Goal: Transaction & Acquisition: Purchase product/service

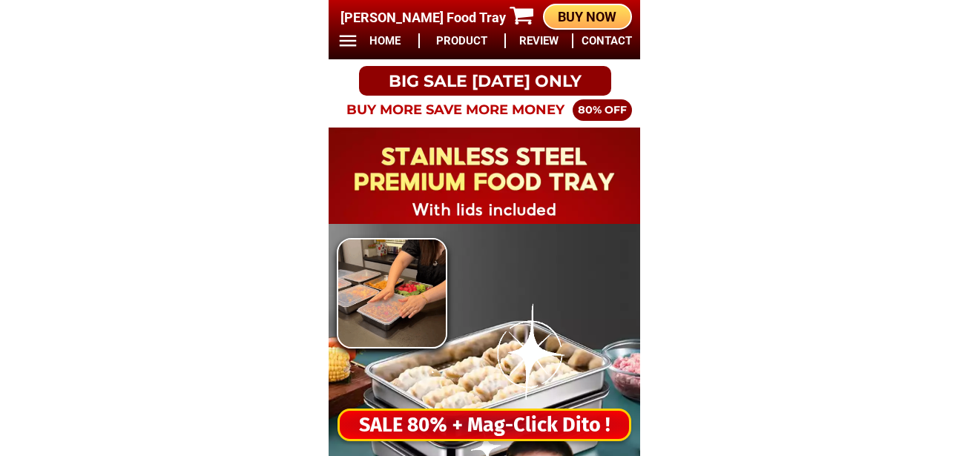
click at [435, 437] on div "SALE 80% + Mag-Click Dito !" at bounding box center [484, 425] width 289 height 30
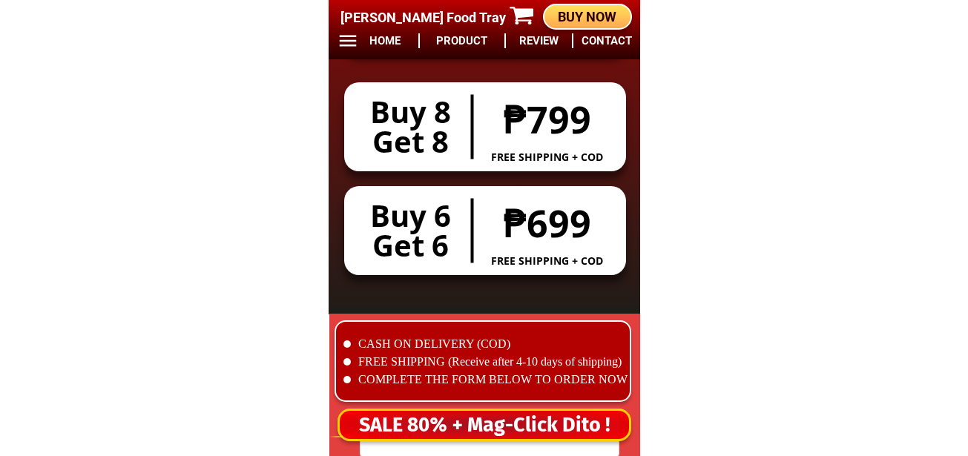
scroll to position [12365, 0]
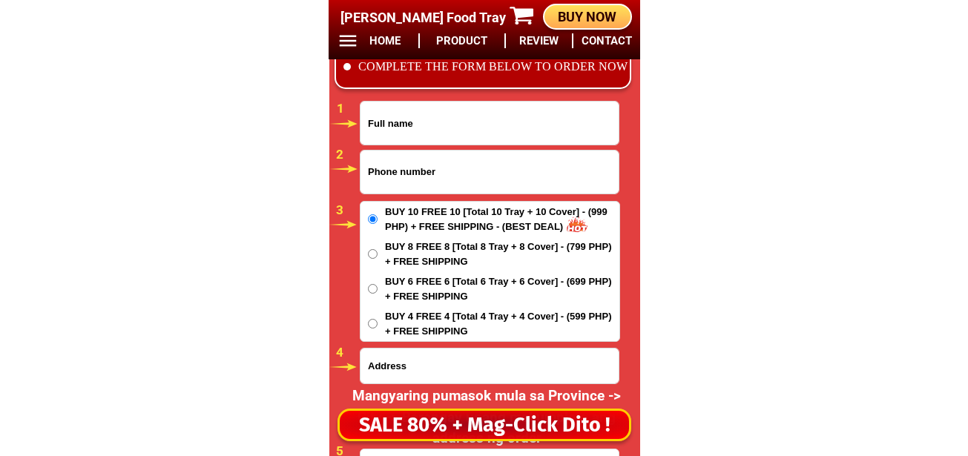
drag, startPoint x: 400, startPoint y: 169, endPoint x: 413, endPoint y: 183, distance: 18.9
click at [400, 169] on input "Input phone_number" at bounding box center [489, 172] width 258 height 43
paste input "09941101733"
type input "09941101733"
click at [378, 133] on input "Input full_name" at bounding box center [489, 123] width 258 height 43
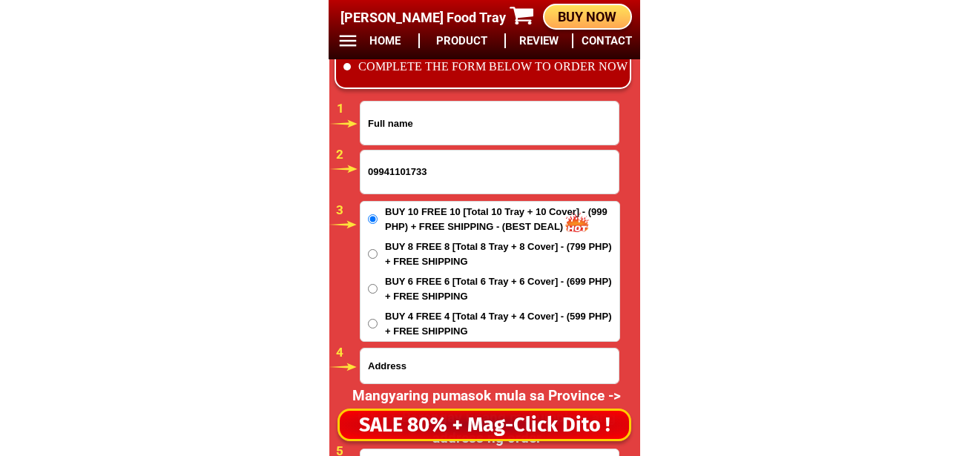
paste input "[PERSON_NAME] Loberternos"
type input "[PERSON_NAME] Loberternos"
click at [401, 289] on span "BUY 6 FREE 6 [Total 6 Tray + 6 Cover] - (699 PHP) + FREE SHIPPING" at bounding box center [502, 288] width 234 height 29
click at [377, 289] on input "BUY 6 FREE 6 [Total 6 Tray + 6 Cover] - (699 PHP) + FREE SHIPPING" at bounding box center [373, 289] width 10 height 10
radio input "true"
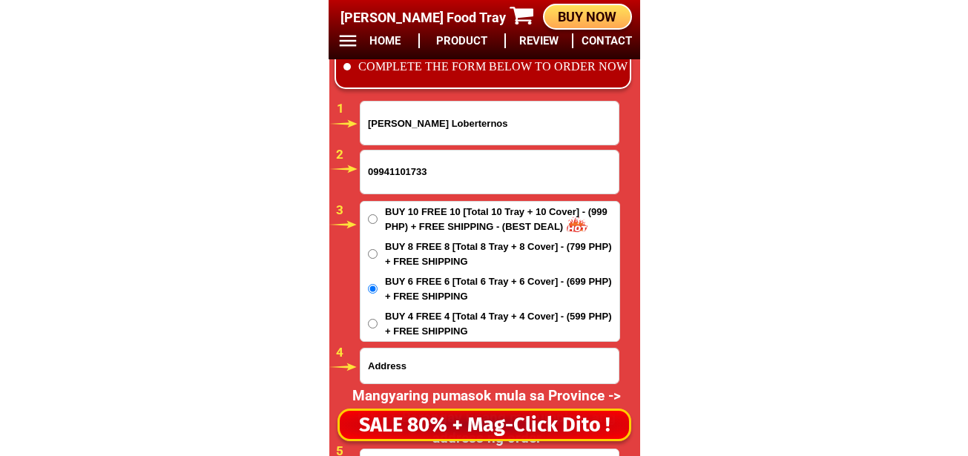
click at [422, 378] on input "Input address" at bounding box center [489, 365] width 258 height 35
paste input "Jandayan Sur Getafe Bohol C/o [PERSON_NAME] Public Market Getafe.Bohol"
type input "Jandayan Sur Getafe Bohol C/o [PERSON_NAME] Public Market Getafe.Bohol"
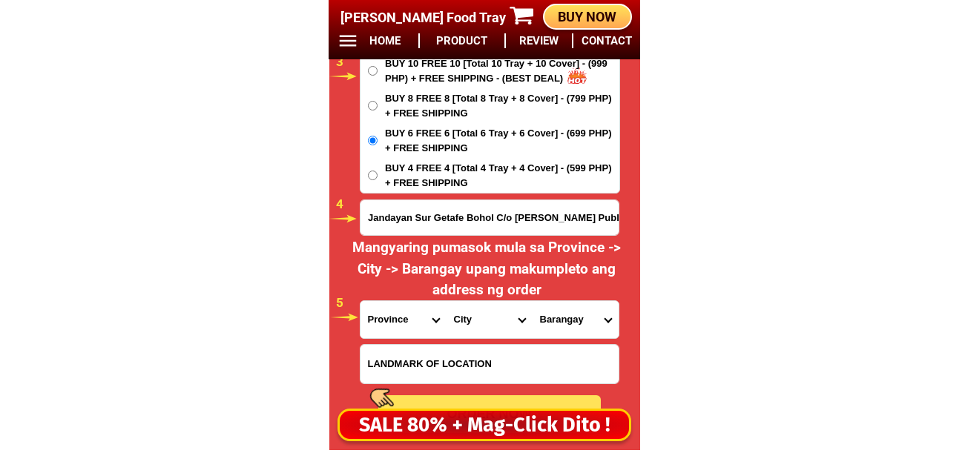
click at [404, 328] on select "Province [GEOGRAPHIC_DATA] [GEOGRAPHIC_DATA] [GEOGRAPHIC_DATA] [GEOGRAPHIC_DATA…" at bounding box center [403, 319] width 86 height 37
select select "63_137"
click at [360, 301] on select "Province [GEOGRAPHIC_DATA] [GEOGRAPHIC_DATA] [GEOGRAPHIC_DATA] [GEOGRAPHIC_DATA…" at bounding box center [403, 319] width 86 height 37
click at [474, 323] on select "City Alburquerque Antequera Baclayon Balilihan Bien-unido Bilar Bohol-[PERSON_N…" at bounding box center [489, 319] width 86 height 37
select select "63_1375104"
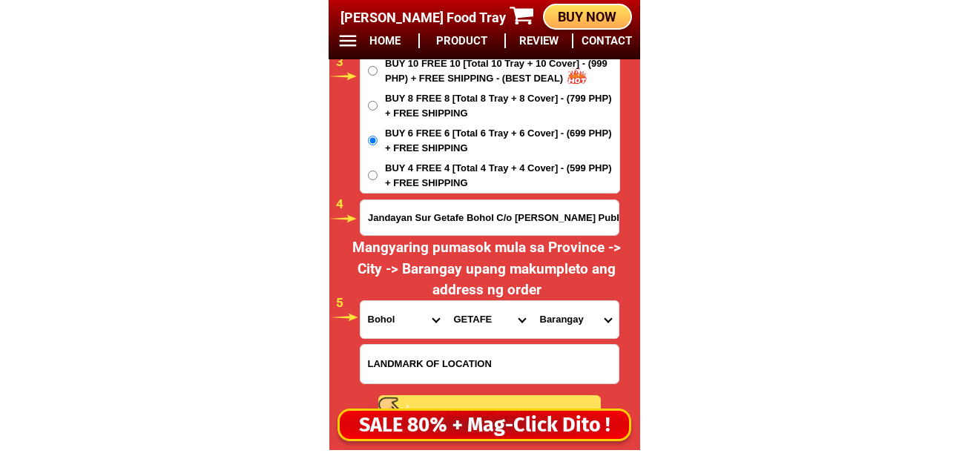
click at [446, 301] on select "City Alburquerque Antequera Baclayon Balilihan Bien-unido Bilar Bohol-[PERSON_N…" at bounding box center [489, 319] width 86 height 37
click at [561, 316] on select "Barangay Alumar Banacon Buyog Cabasakan [GEOGRAPHIC_DATA] oriental [PERSON_NAME…" at bounding box center [575, 319] width 86 height 37
click at [532, 301] on select "Barangay Alumar Banacon Buyog Cabasakan [GEOGRAPHIC_DATA] oriental [PERSON_NAME…" at bounding box center [575, 319] width 86 height 37
drag, startPoint x: 580, startPoint y: 302, endPoint x: 582, endPoint y: 313, distance: 10.6
click at [579, 302] on select "Barangay Alumar Banacon Buyog Cabasakan [GEOGRAPHIC_DATA] oriental [PERSON_NAME…" at bounding box center [575, 319] width 86 height 37
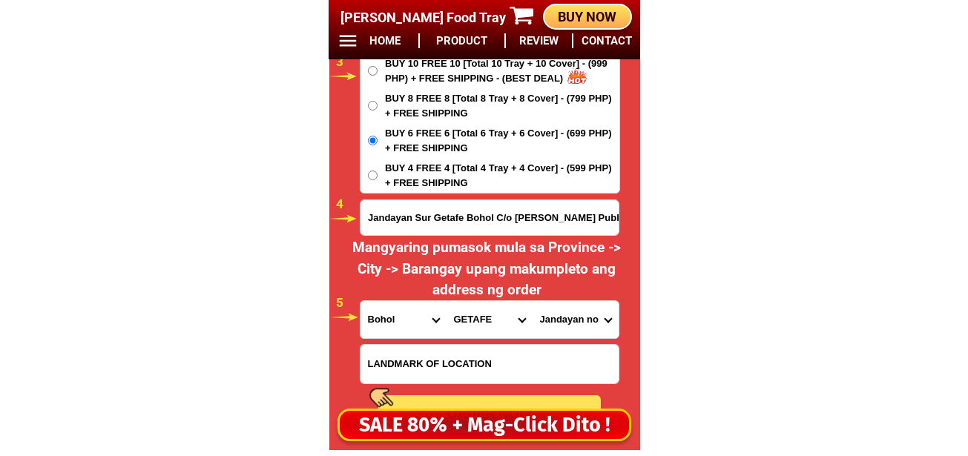
click at [581, 316] on select "Barangay Alumar Banacon Buyog Cabasakan [GEOGRAPHIC_DATA] oriental [PERSON_NAME…" at bounding box center [575, 319] width 86 height 37
click at [582, 316] on select "Barangay Alumar Banacon Buyog Cabasakan [GEOGRAPHIC_DATA] oriental [PERSON_NAME…" at bounding box center [575, 319] width 86 height 37
select select "63_13751046301"
click at [532, 301] on select "Barangay Alumar Banacon Buyog Cabasakan [GEOGRAPHIC_DATA] oriental [PERSON_NAME…" at bounding box center [575, 319] width 86 height 37
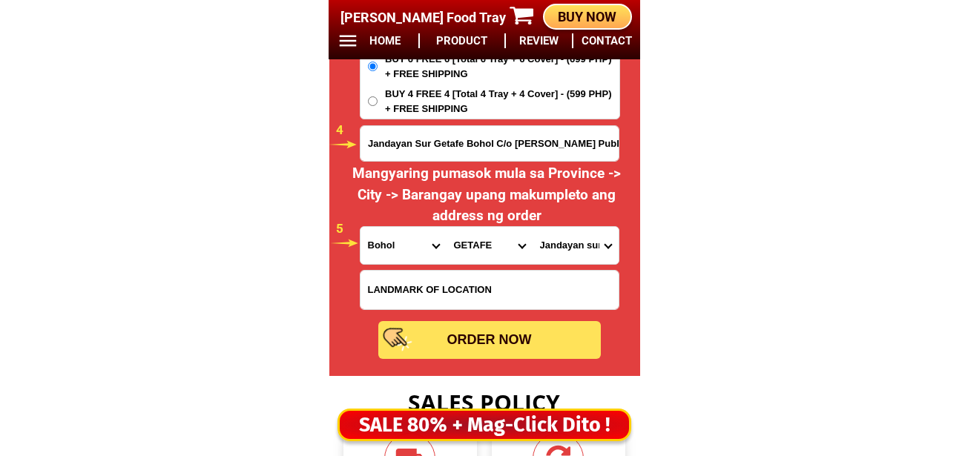
click at [521, 330] on div "ORDER NOW" at bounding box center [489, 340] width 222 height 38
radio input "true"
